Goal: Transaction & Acquisition: Purchase product/service

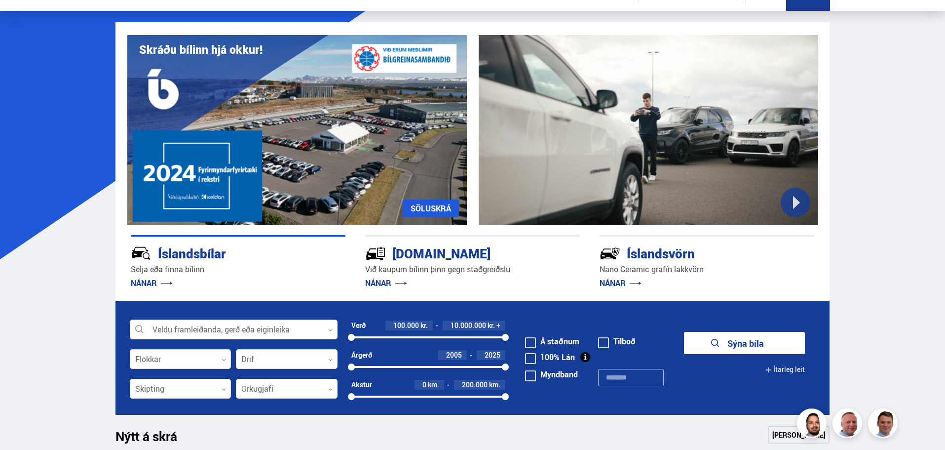
scroll to position [148, 0]
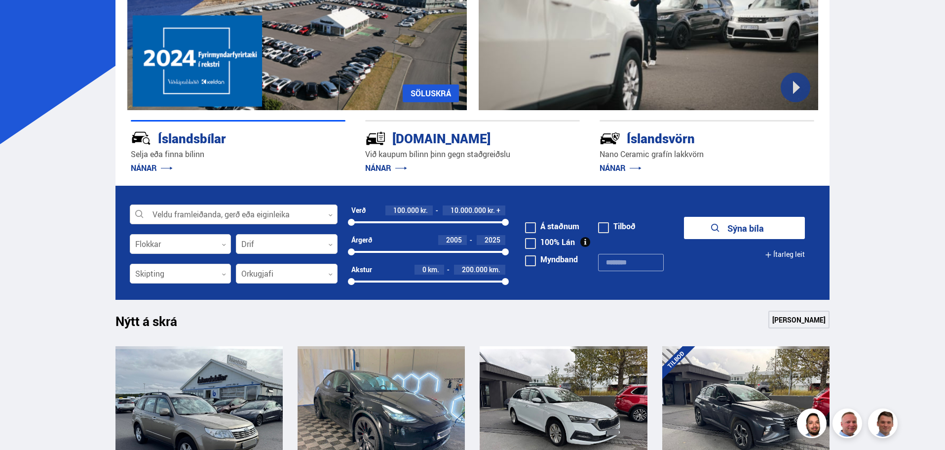
click at [247, 212] on div at bounding box center [234, 215] width 208 height 20
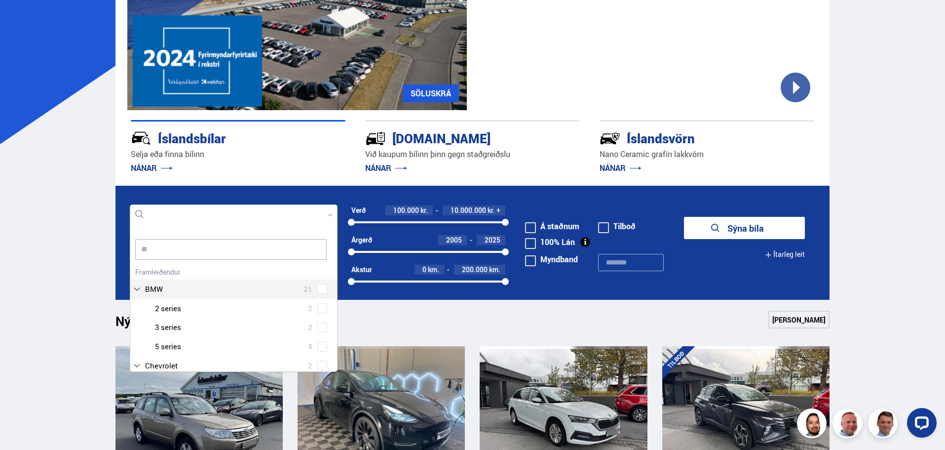
scroll to position [9, 0]
type input "*"
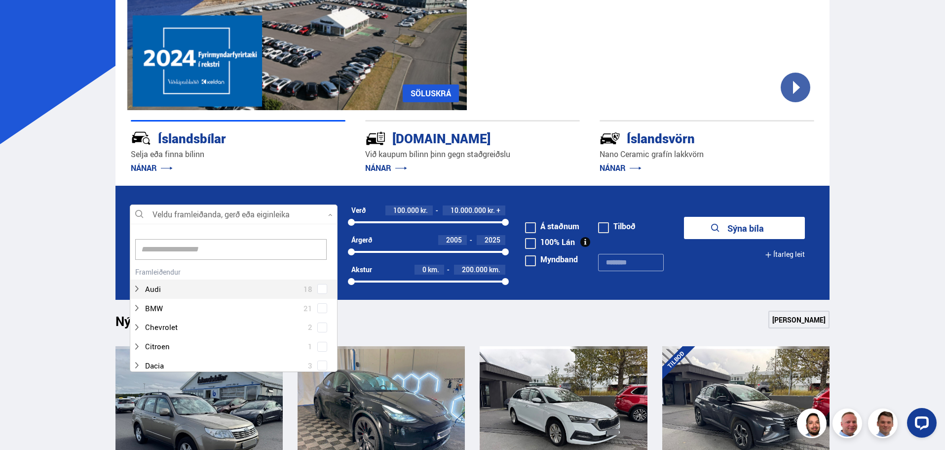
click at [540, 194] on form "Veldu framleiðanda, gerð eða eiginleika 0 Hreinsa valið Audi 18 BMW 21 Chevrole…" at bounding box center [472, 243] width 715 height 114
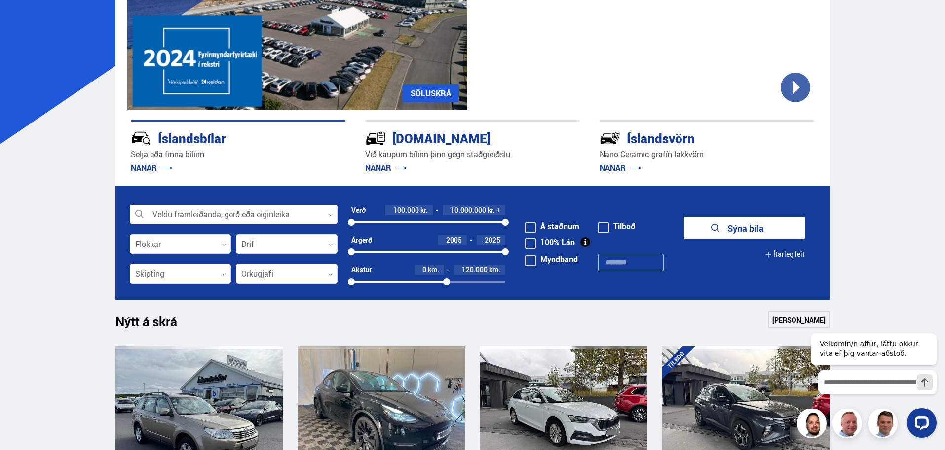
drag, startPoint x: 503, startPoint y: 282, endPoint x: 447, endPoint y: 287, distance: 57.0
click at [447, 287] on div "Akstur 0 km. 120.000 km. 0 123472" at bounding box center [428, 278] width 154 height 26
click at [189, 272] on div at bounding box center [181, 274] width 102 height 20
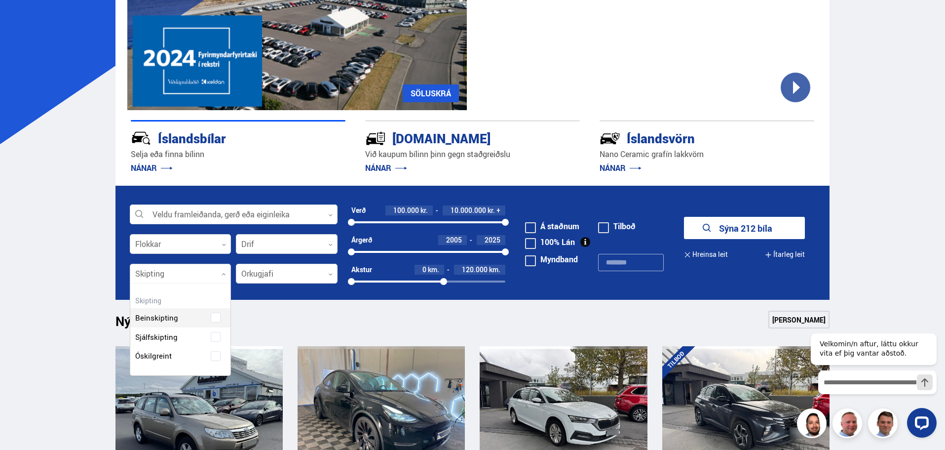
scroll to position [92, 100]
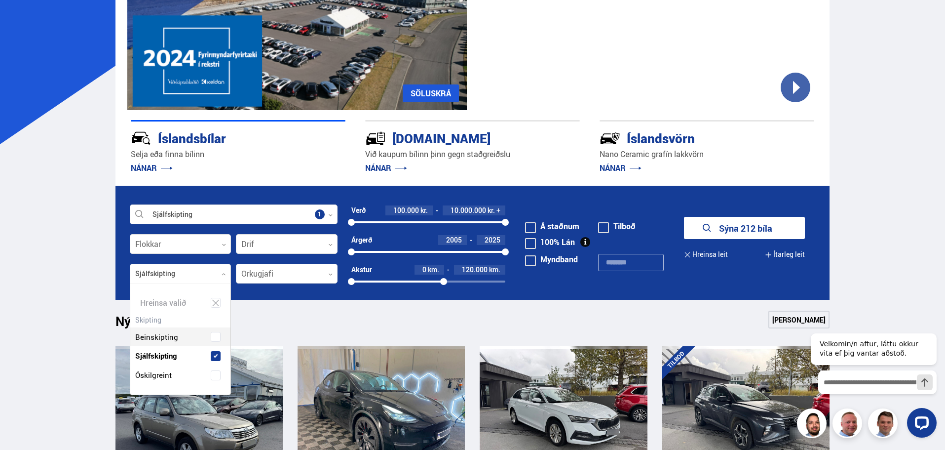
click at [181, 338] on div "Beinskipting Sjálfskipting Óskilgreint" at bounding box center [180, 348] width 101 height 72
click at [265, 243] on div at bounding box center [287, 244] width 102 height 20
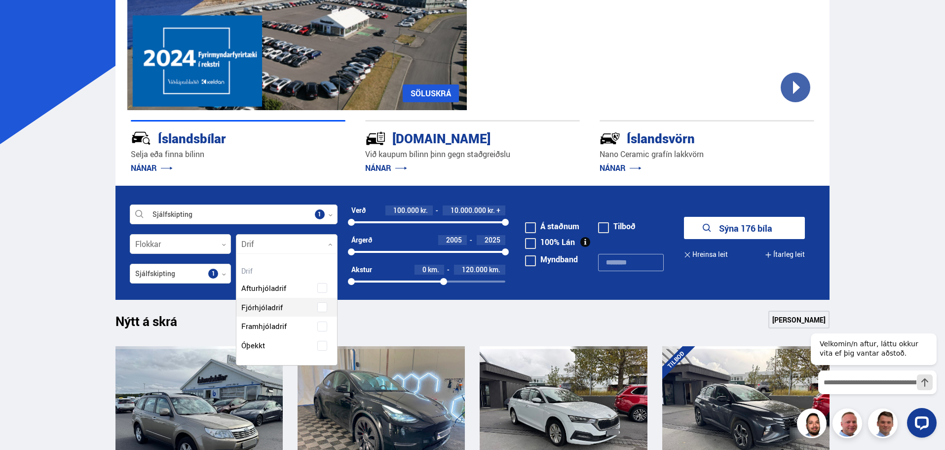
click at [268, 308] on div "Afturhjóladrif Fjórhjóladrif Framhjóladrif Óþekkt" at bounding box center [286, 309] width 101 height 91
click at [754, 223] on button "Sýna 106 bíla" at bounding box center [744, 228] width 121 height 22
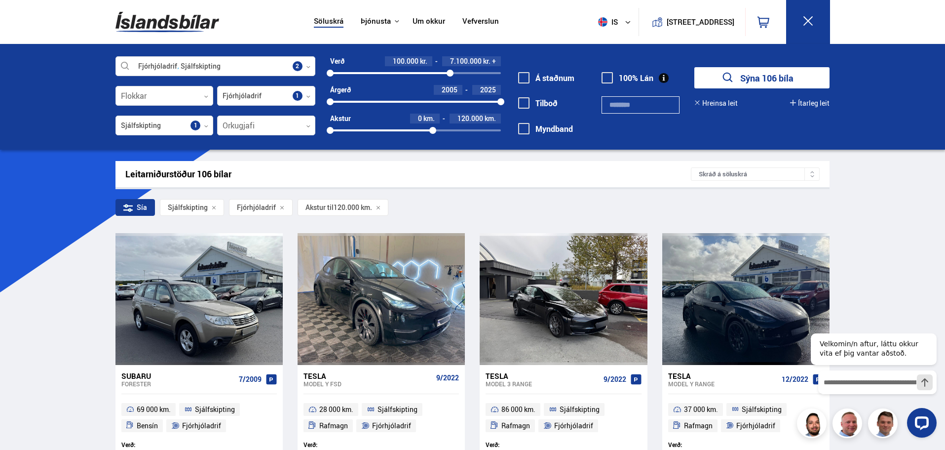
drag, startPoint x: 501, startPoint y: 73, endPoint x: 450, endPoint y: 70, distance: 51.4
click at [450, 70] on div at bounding box center [450, 73] width 7 height 7
click at [757, 80] on button "Sýna 77 bíla" at bounding box center [761, 77] width 135 height 21
drag, startPoint x: 331, startPoint y: 101, endPoint x: 457, endPoint y: 107, distance: 126.0
click at [457, 107] on div "Verð 100.000 kr. 7.100.000 kr. 100000 7100000 Árgerð 2020 2025 2020 2025 Akstur…" at bounding box center [408, 99] width 186 height 86
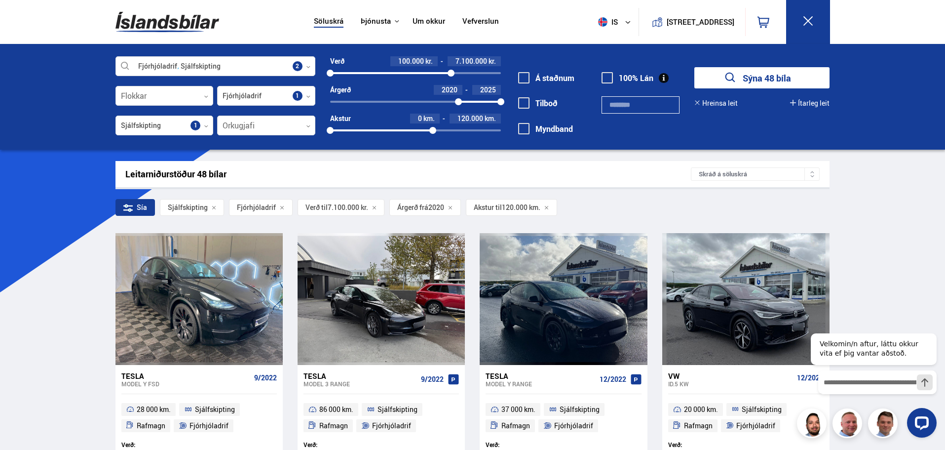
click at [748, 79] on button "Sýna 48 bíla" at bounding box center [761, 77] width 135 height 21
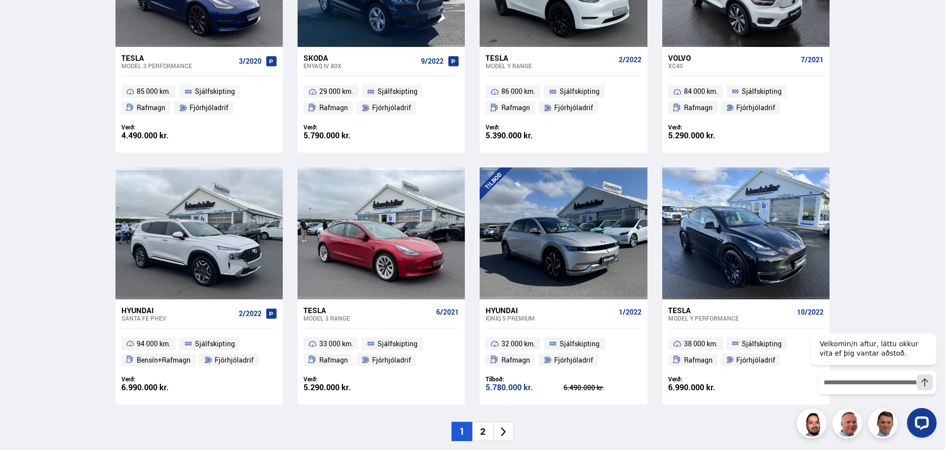
scroll to position [1333, 0]
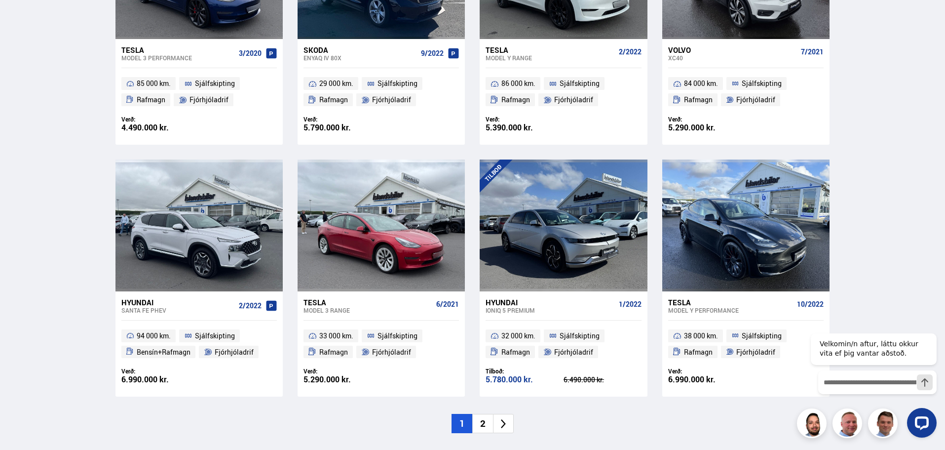
click at [506, 416] on li at bounding box center [503, 423] width 21 height 19
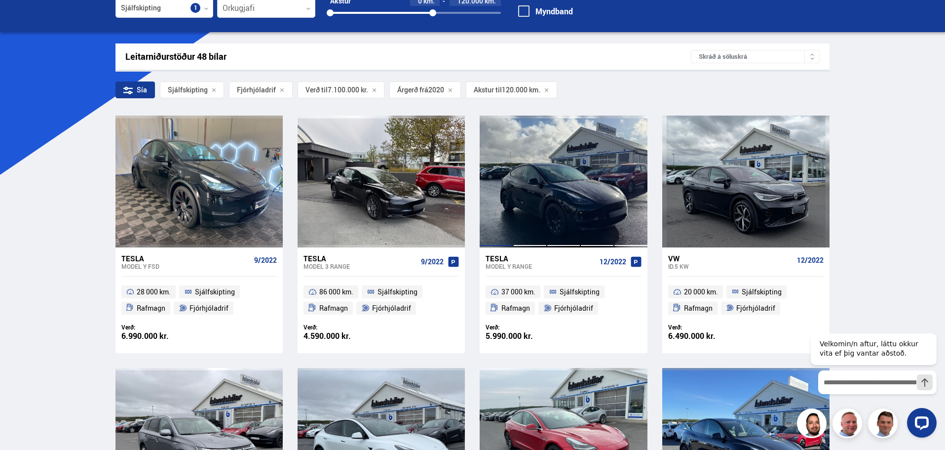
scroll to position [47, 0]
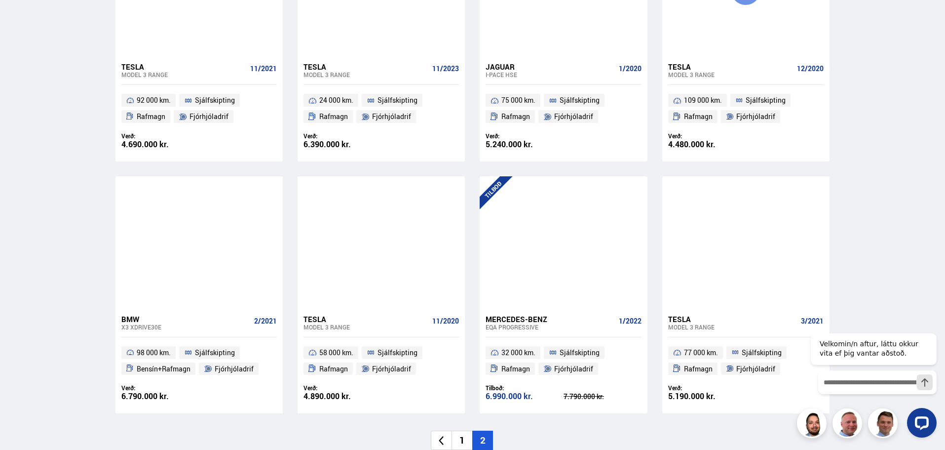
scroll to position [1382, 0]
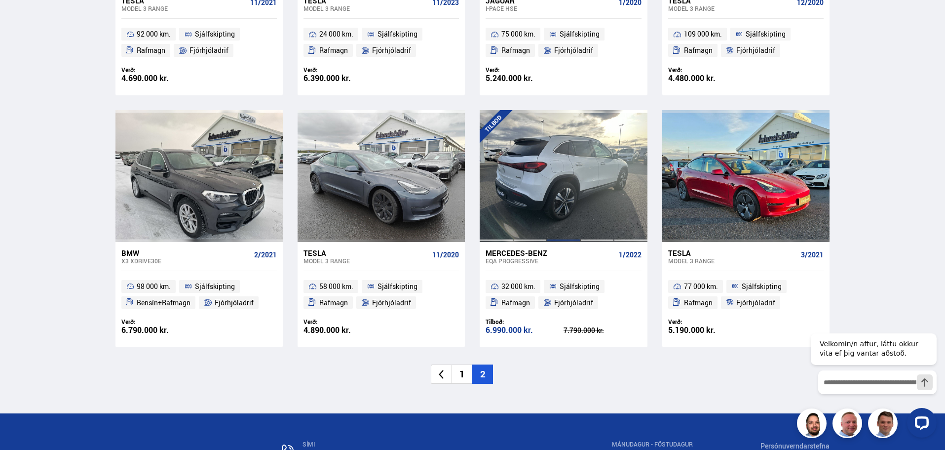
click at [571, 163] on div at bounding box center [564, 175] width 34 height 131
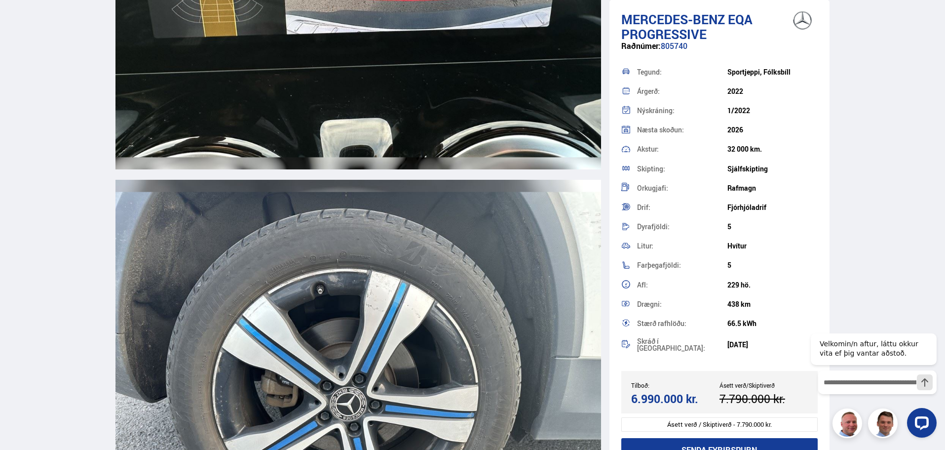
scroll to position [14510, 0]
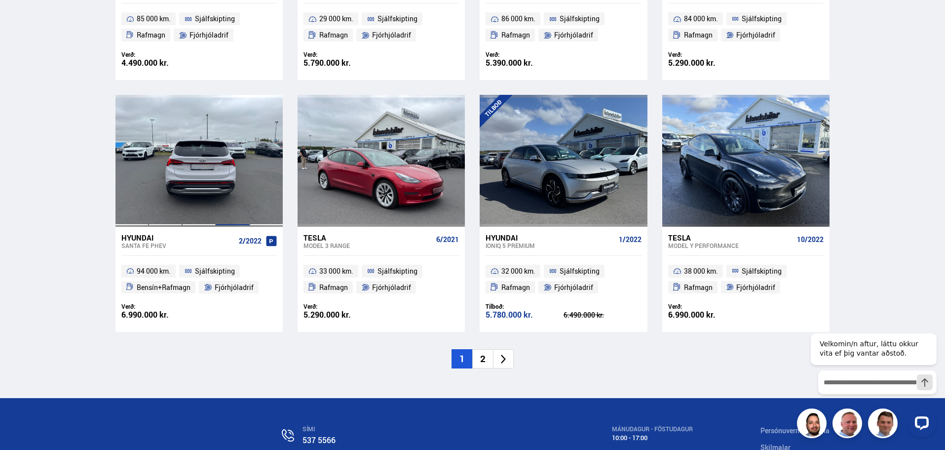
scroll to position [1389, 0]
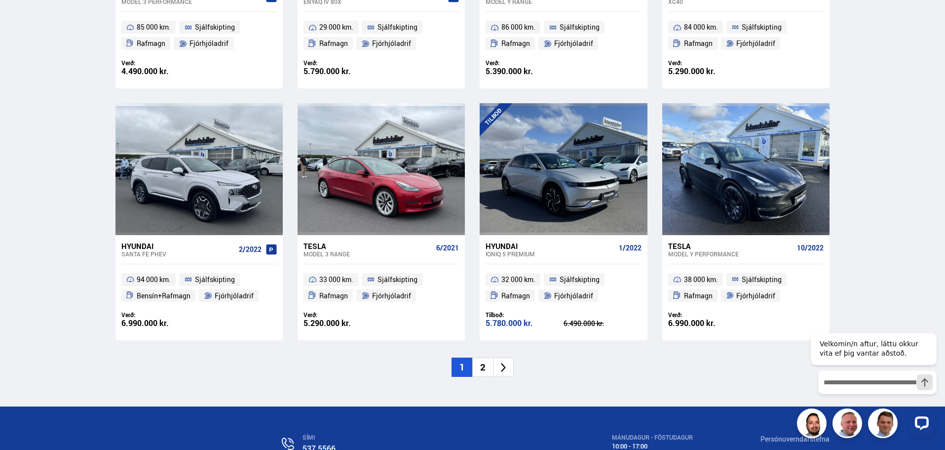
click at [503, 372] on icon at bounding box center [503, 367] width 11 height 11
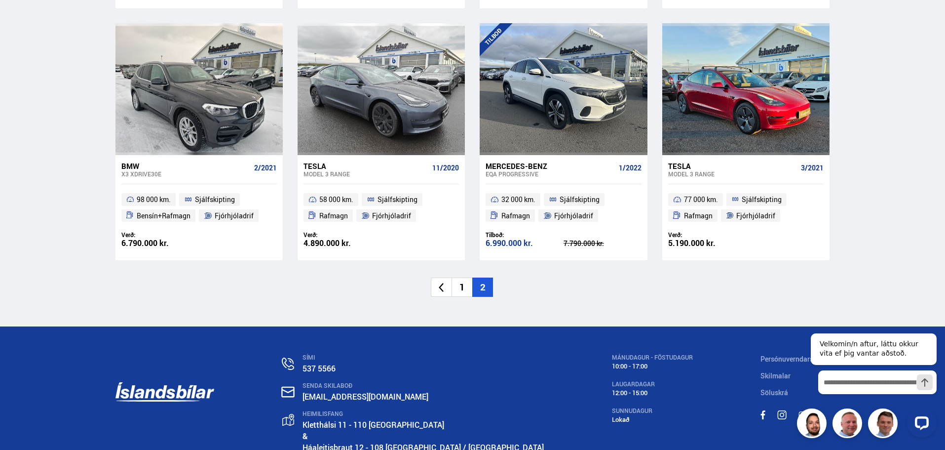
scroll to position [1368, 0]
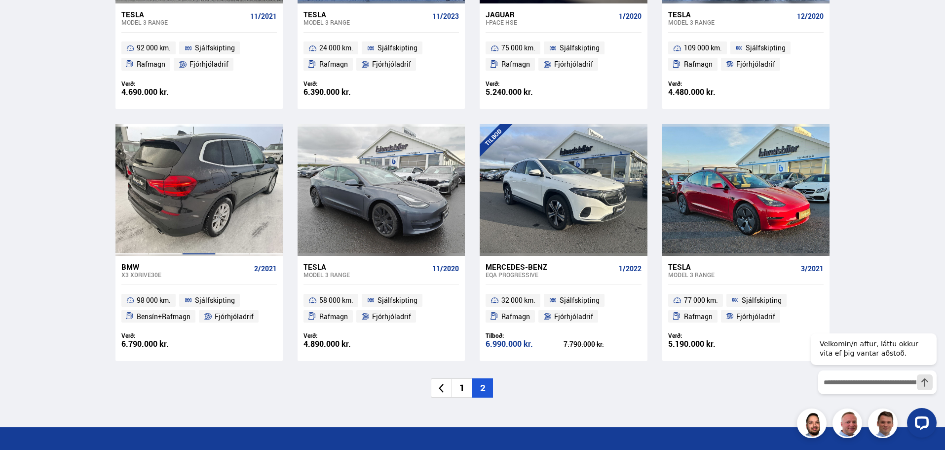
click at [185, 186] on div at bounding box center [199, 189] width 34 height 131
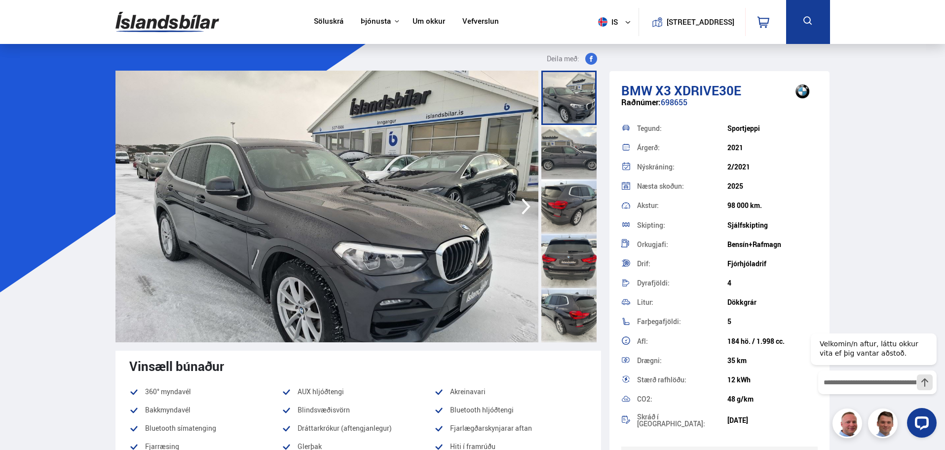
click at [527, 208] on icon "button" at bounding box center [526, 206] width 9 height 16
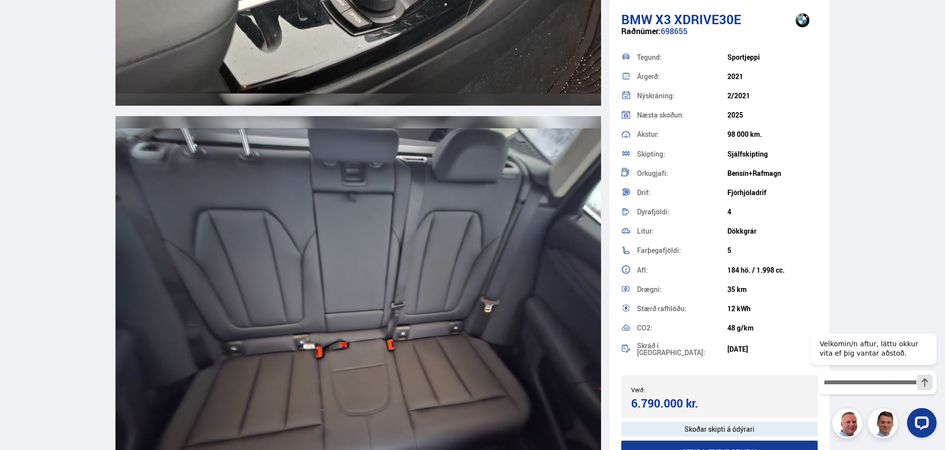
scroll to position [7946, 0]
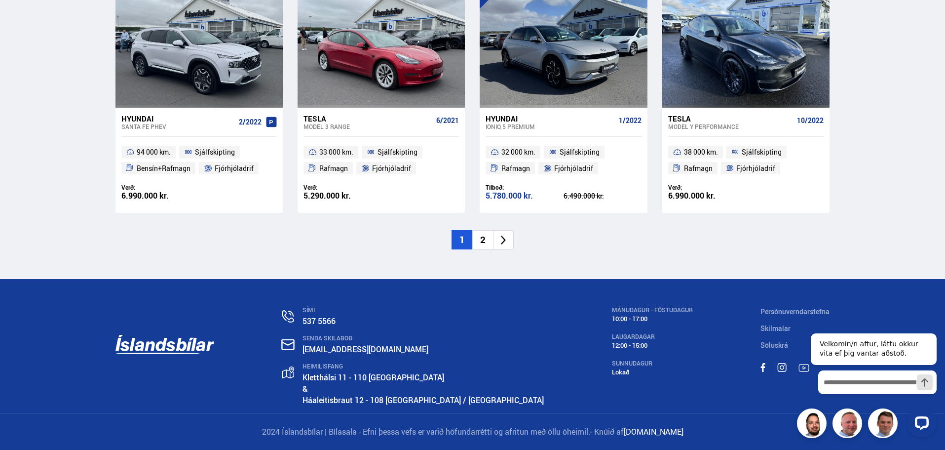
scroll to position [1474, 0]
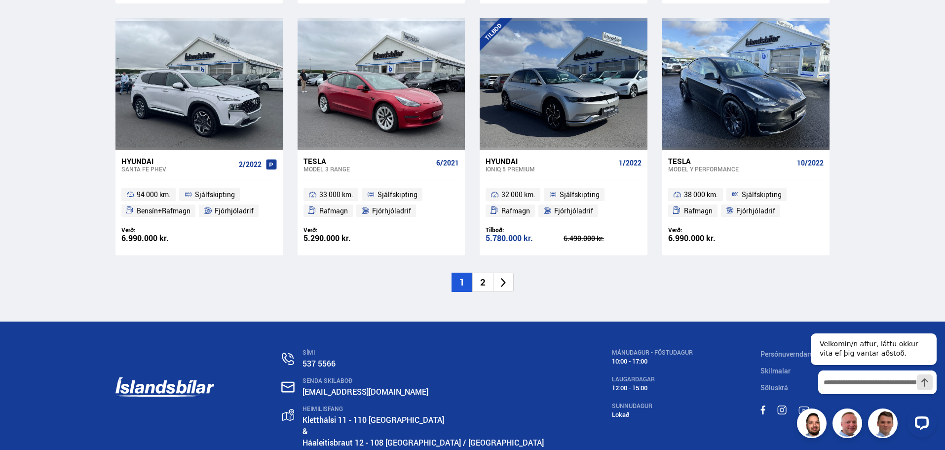
click at [507, 281] on icon at bounding box center [503, 282] width 11 height 11
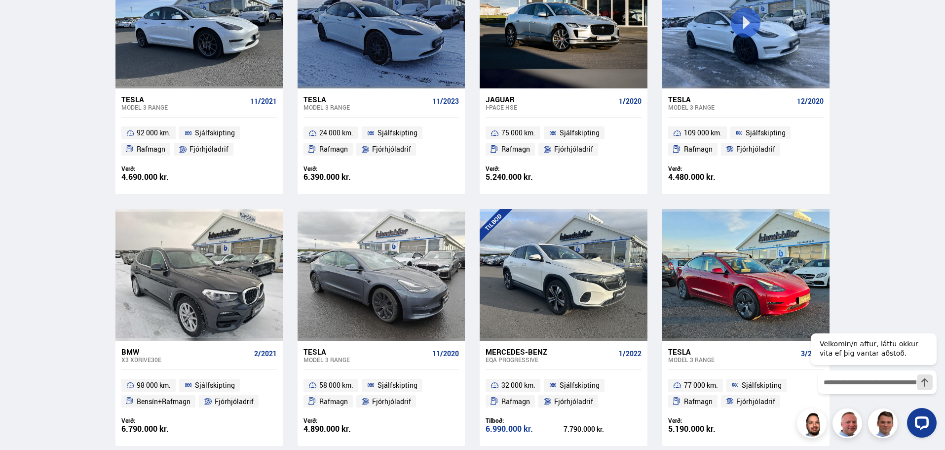
scroll to position [1333, 0]
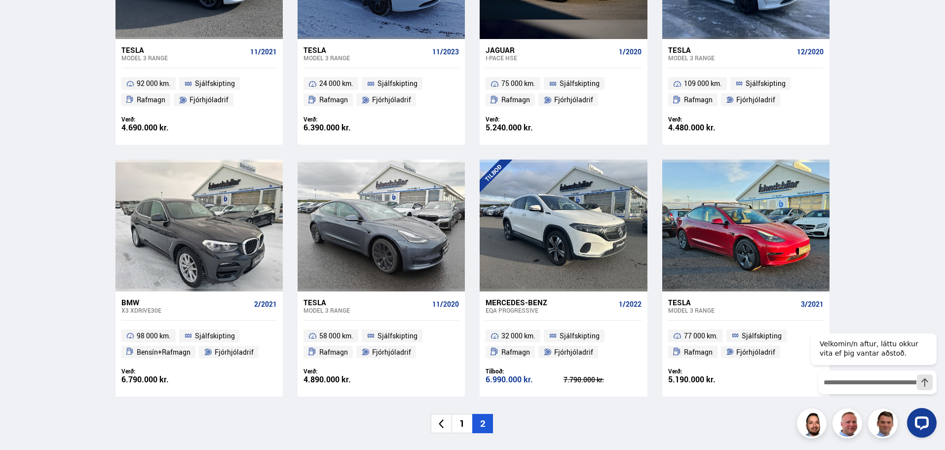
click at [463, 428] on li "1" at bounding box center [462, 423] width 21 height 19
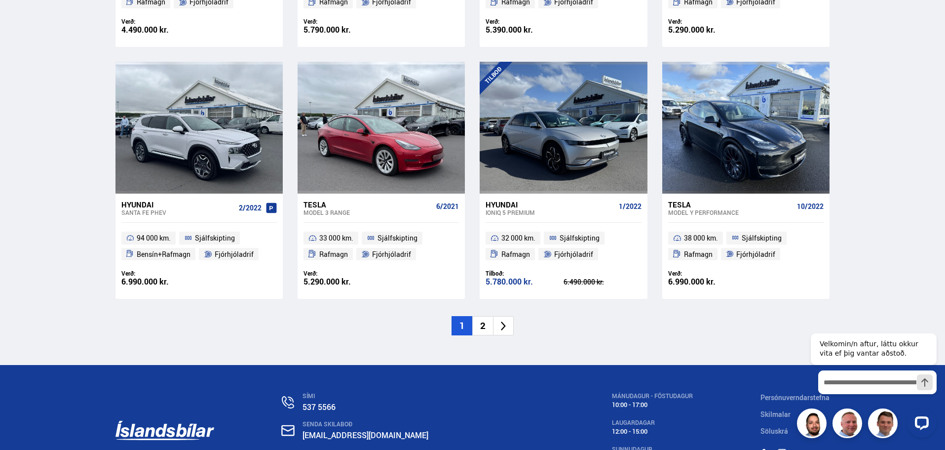
scroll to position [1431, 0]
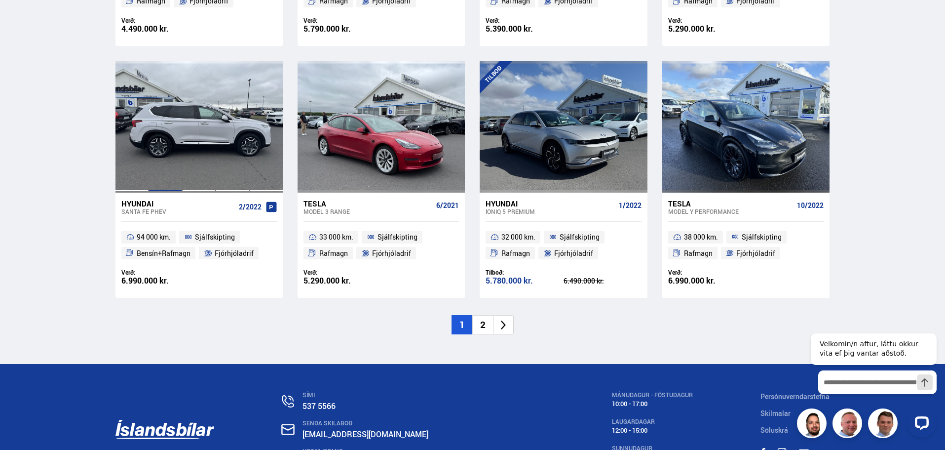
click at [181, 141] on div at bounding box center [166, 126] width 34 height 131
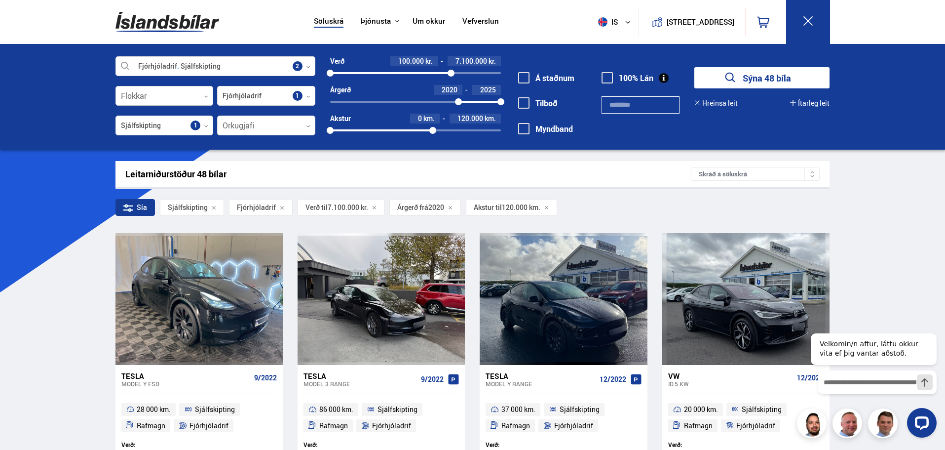
click at [180, 95] on div at bounding box center [164, 96] width 98 height 20
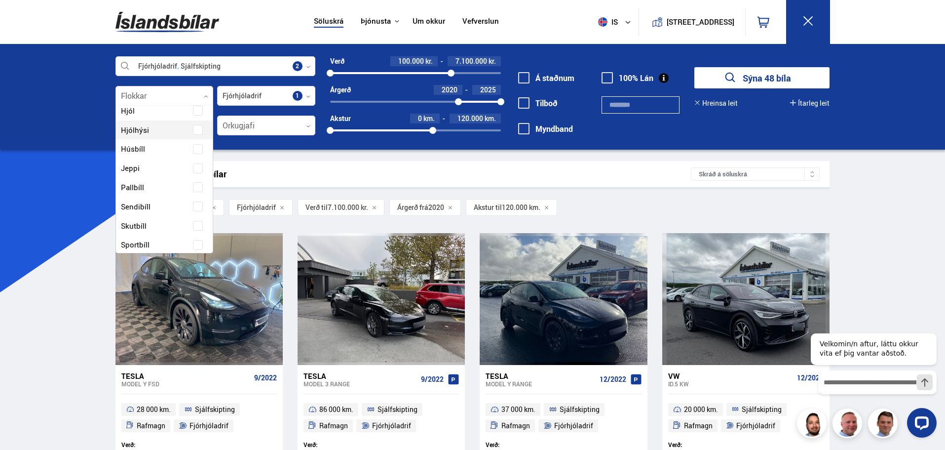
scroll to position [197, 0]
click at [167, 91] on div at bounding box center [164, 96] width 98 height 20
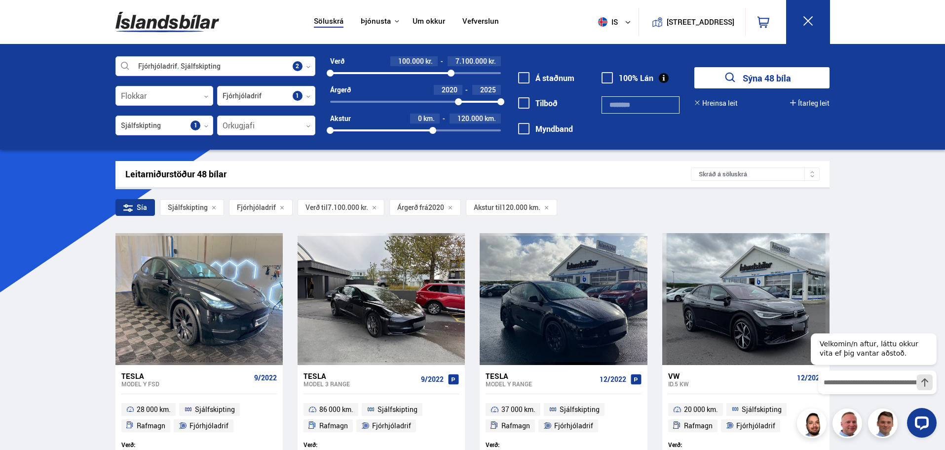
click at [820, 101] on button "Ítarleg leit" at bounding box center [809, 103] width 39 height 8
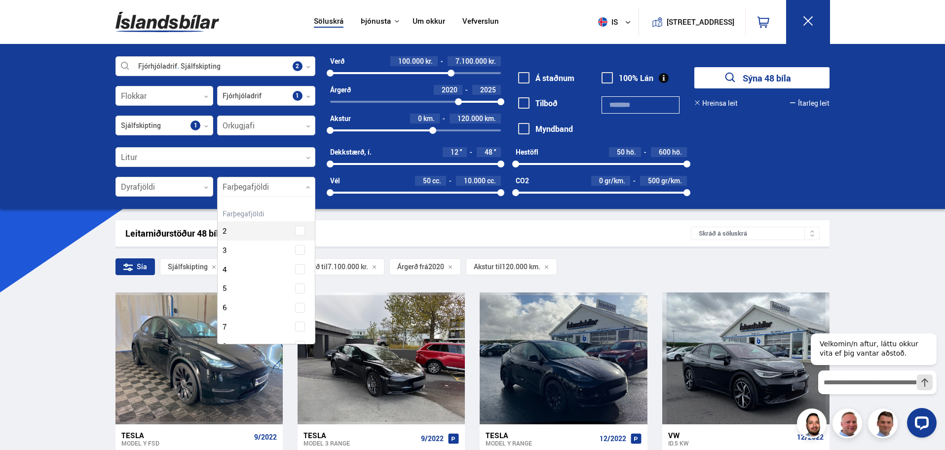
click at [254, 187] on div at bounding box center [266, 187] width 98 height 20
click at [296, 326] on div "Farþegafjöldi 2 Farþegafjöldi 3 Farþegafjöldi 4 Farþegafjöldi 5 Farþegafjöldi 6…" at bounding box center [266, 299] width 97 height 187
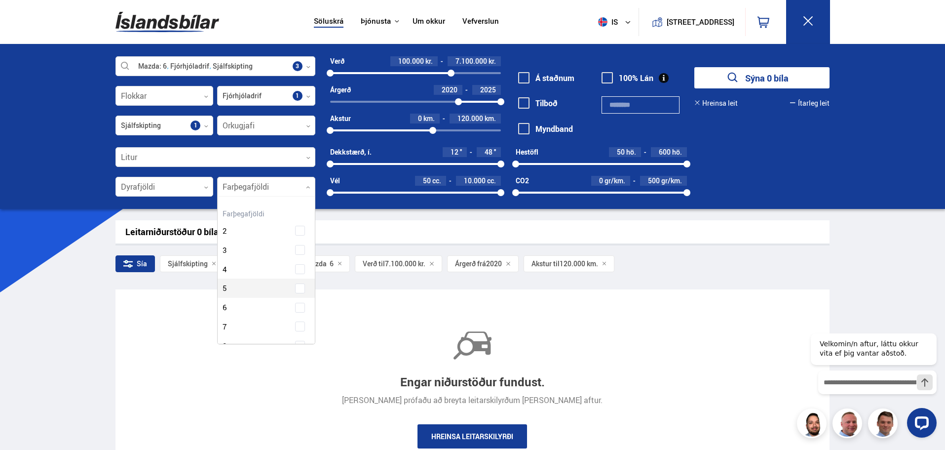
click at [75, 145] on div "Mazda 6 Fjórhjóladrif Sjálfskipting Veldu framleiðanda, gerð eða eiginleika 3 F…" at bounding box center [472, 126] width 945 height 165
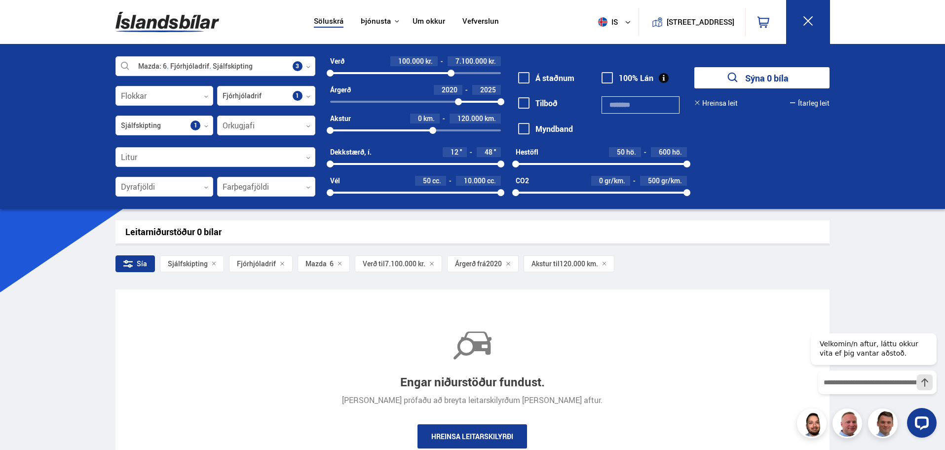
click at [730, 101] on button "Hreinsa leit" at bounding box center [715, 103] width 43 height 8
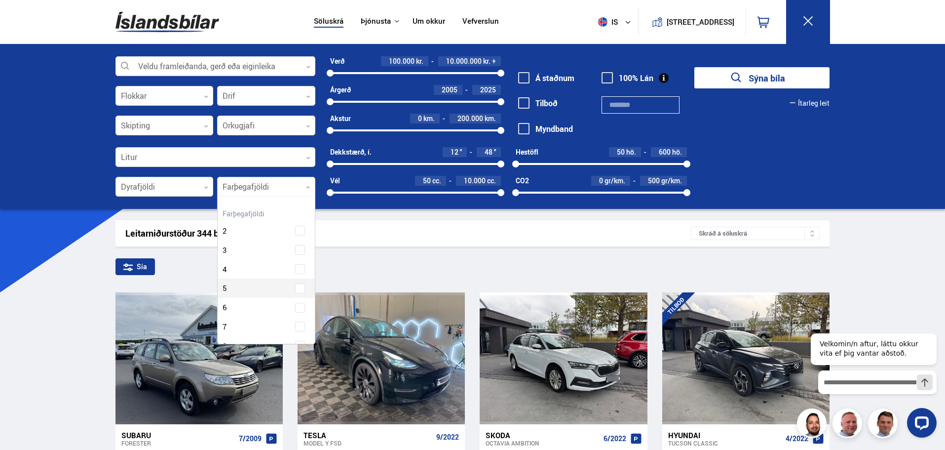
click at [256, 191] on div at bounding box center [266, 187] width 98 height 20
click at [239, 328] on div "Farþegafjöldi 2 Farþegafjöldi 3 Farþegafjöldi 4 Farþegafjöldi 5 Farþegafjöldi 6…" at bounding box center [266, 299] width 97 height 187
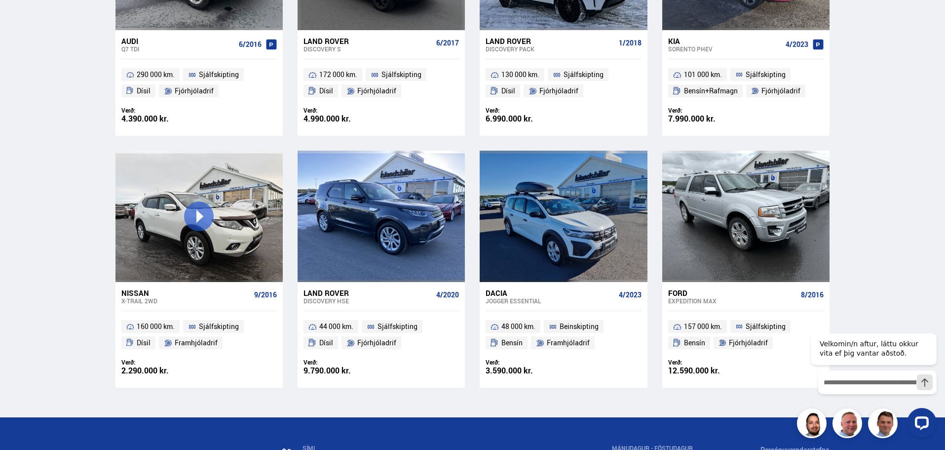
scroll to position [1185, 0]
